Goal: Navigation & Orientation: Find specific page/section

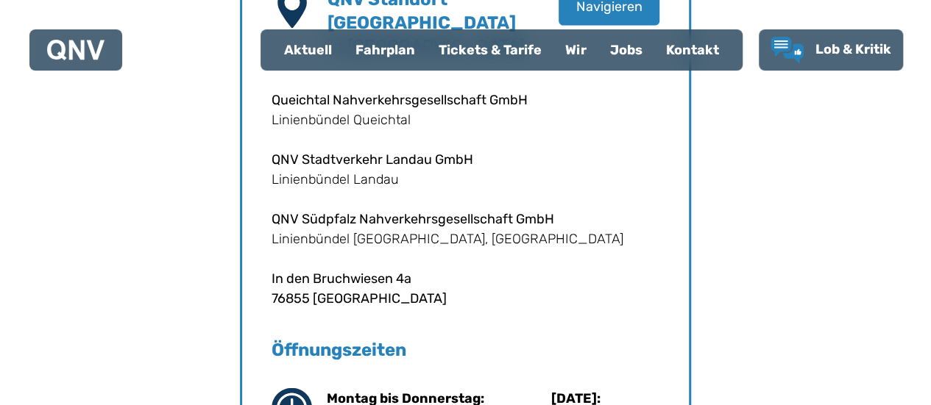
scroll to position [1609, 0]
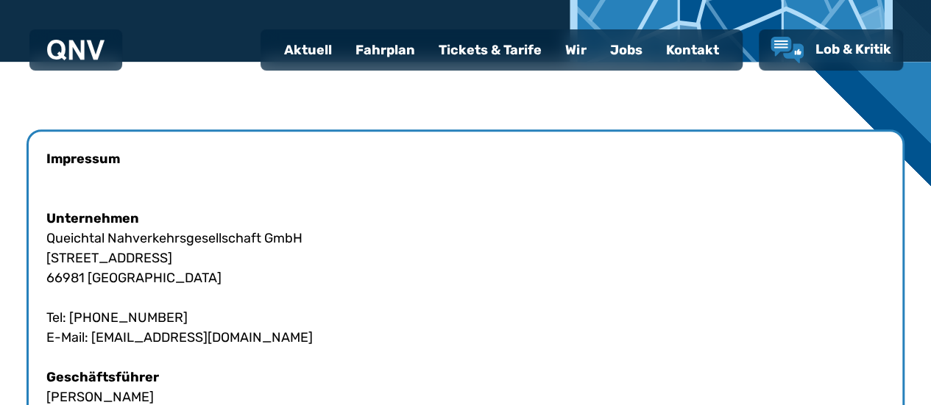
scroll to position [374, 0]
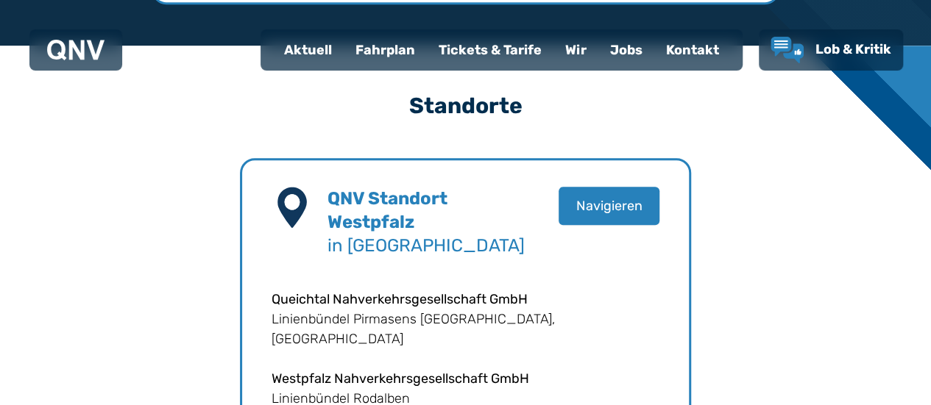
scroll to position [1609, 0]
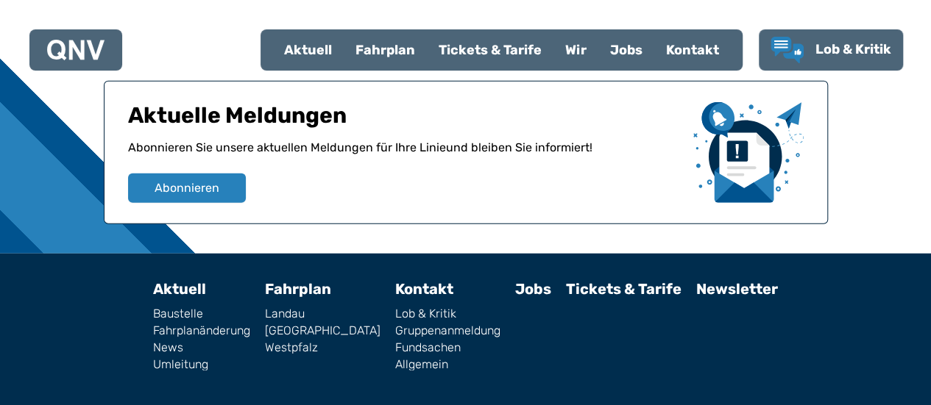
scroll to position [1863, 0]
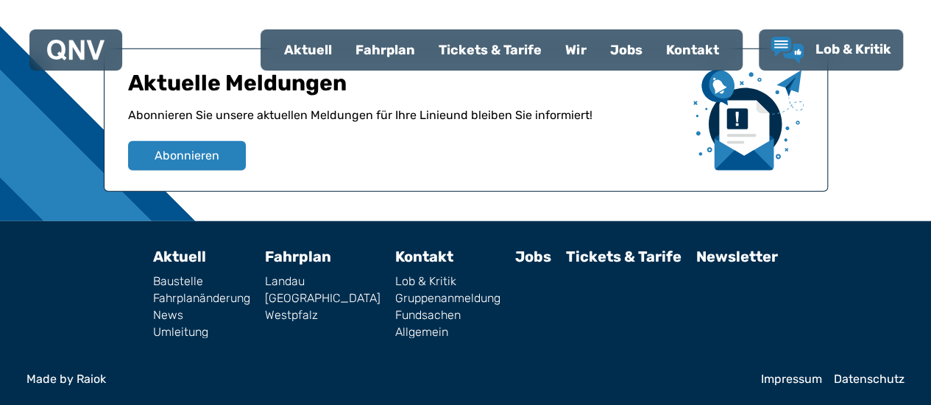
click at [789, 380] on link "Impressum" at bounding box center [791, 380] width 61 height 12
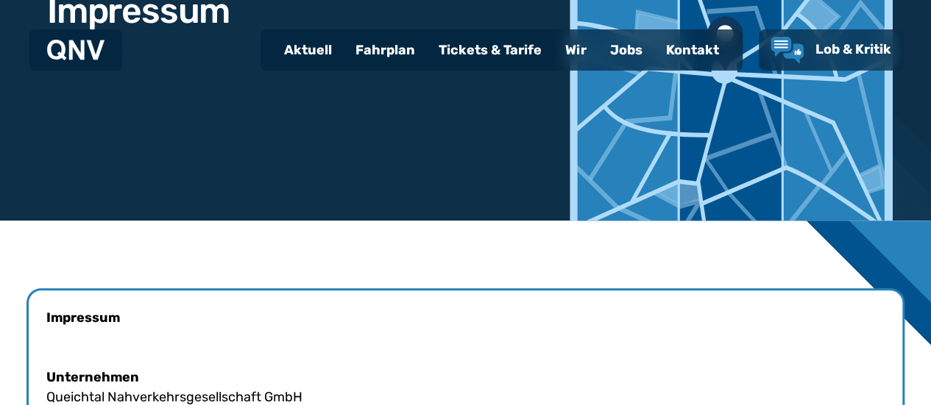
scroll to position [368, 0]
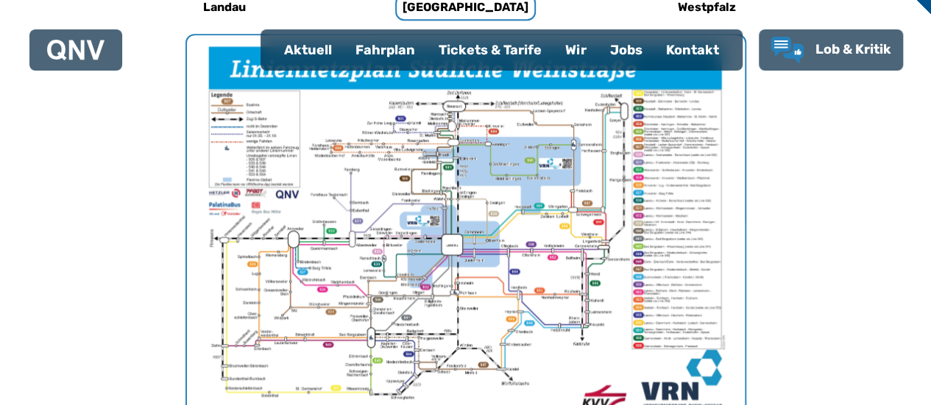
scroll to position [480, 0]
